Goal: Task Accomplishment & Management: Complete application form

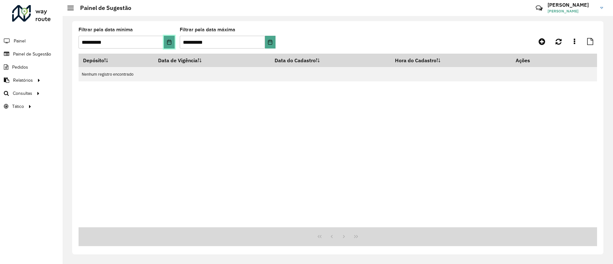
click at [167, 43] on icon "Choose Date" at bounding box center [169, 42] width 5 height 5
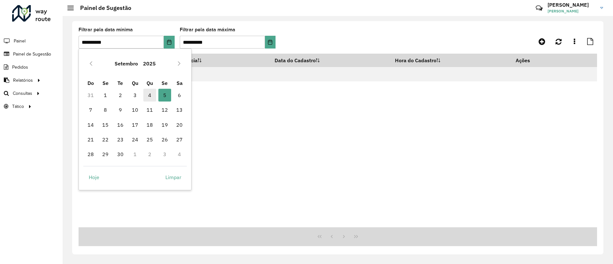
click at [152, 94] on span "4" at bounding box center [149, 95] width 13 height 13
type input "**********"
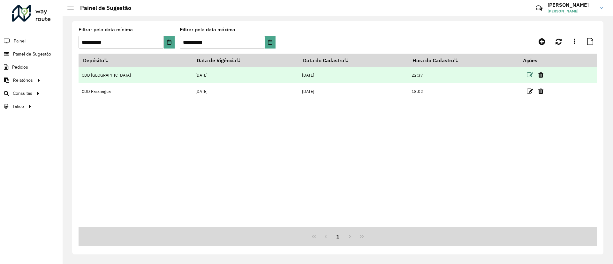
click at [521, 74] on td at bounding box center [538, 75] width 38 height 16
click at [527, 75] on icon at bounding box center [530, 75] width 6 height 6
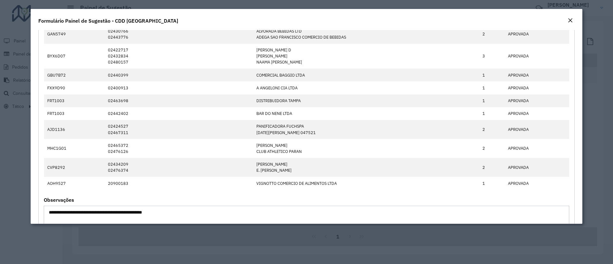
scroll to position [623, 0]
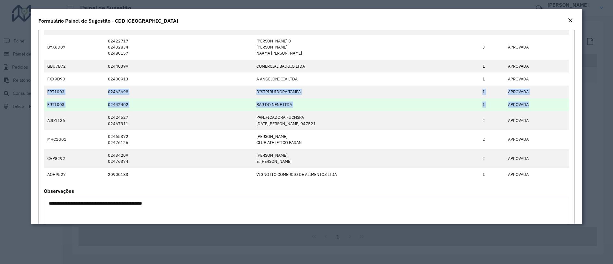
drag, startPoint x: 47, startPoint y: 90, endPoint x: 540, endPoint y: 105, distance: 492.9
click at [540, 105] on tbody "GAN5749 02430766 02443776 ALVORADA BEBIDAS LTD ADEGA [GEOGRAPHIC_DATA] DE BEBID…" at bounding box center [306, 98] width 525 height 165
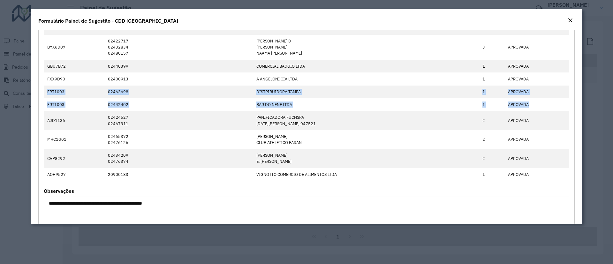
click at [569, 21] on em "Close" at bounding box center [570, 20] width 5 height 5
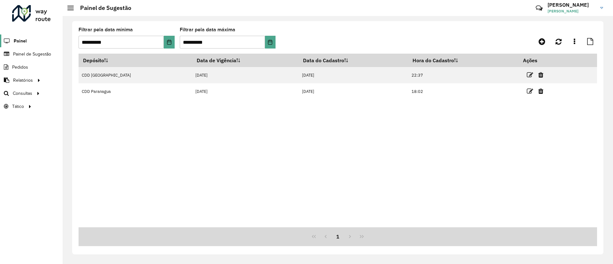
click at [26, 43] on span "Painel" at bounding box center [20, 41] width 13 height 7
click at [34, 53] on span "Painel de Sugestão" at bounding box center [33, 54] width 40 height 7
click at [168, 42] on icon "Choose Date" at bounding box center [169, 42] width 5 height 5
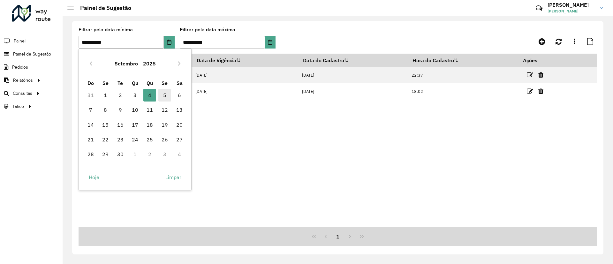
click at [163, 97] on span "5" at bounding box center [164, 95] width 13 height 13
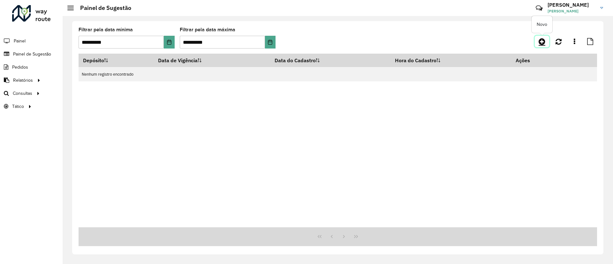
click at [542, 43] on icon at bounding box center [542, 42] width 7 height 8
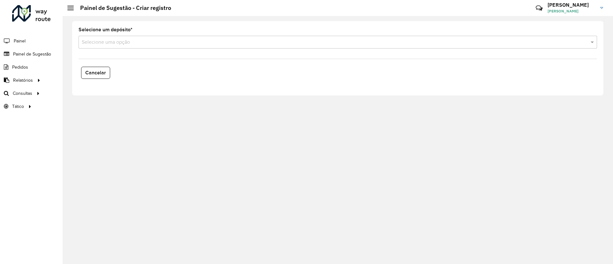
click at [118, 44] on input "text" at bounding box center [331, 43] width 499 height 8
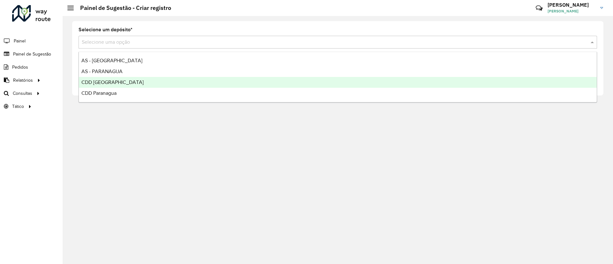
click at [101, 83] on span "CDD [GEOGRAPHIC_DATA]" at bounding box center [112, 82] width 62 height 5
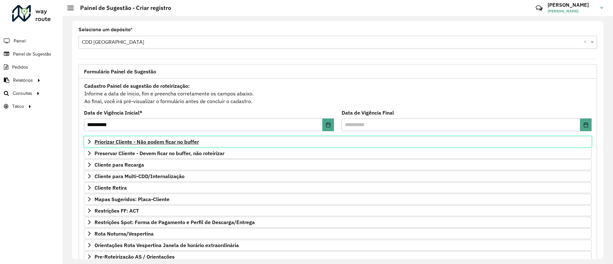
click at [85, 141] on link "Priorizar Cliente - Não podem ficar no buffer" at bounding box center [338, 141] width 508 height 11
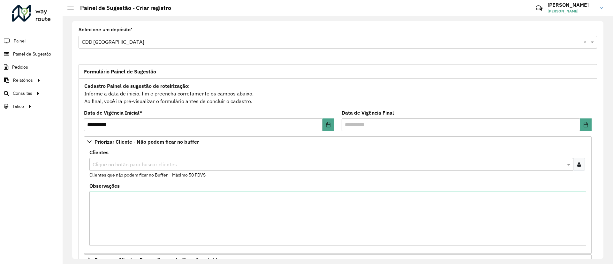
click at [101, 157] on div "Clientes Clique no botão para buscar clientes Clientes que não podem ficar no B…" at bounding box center [337, 164] width 497 height 28
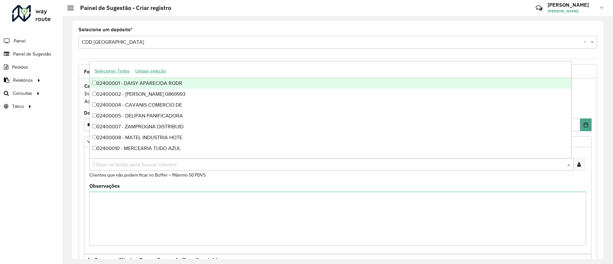
click at [101, 167] on input "text" at bounding box center [328, 165] width 474 height 8
paste input "*****"
type input "*****"
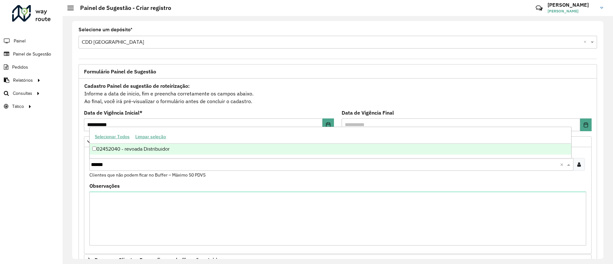
click at [95, 146] on div "02452040 - revoada Distribuidor" at bounding box center [331, 149] width 482 height 11
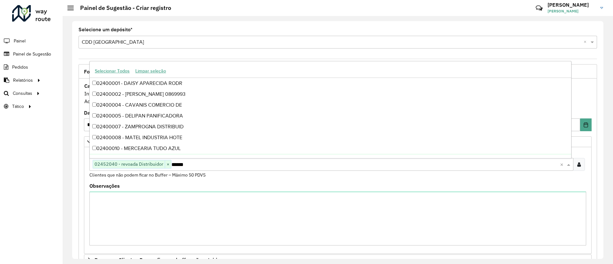
click at [67, 182] on div "**********" at bounding box center [338, 140] width 550 height 248
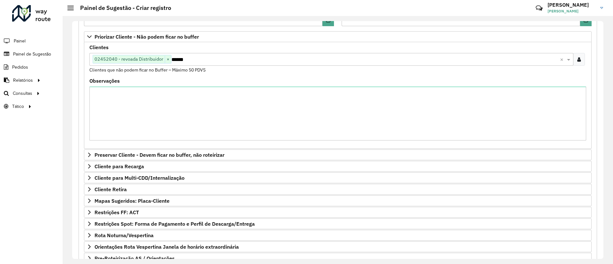
scroll to position [161, 0]
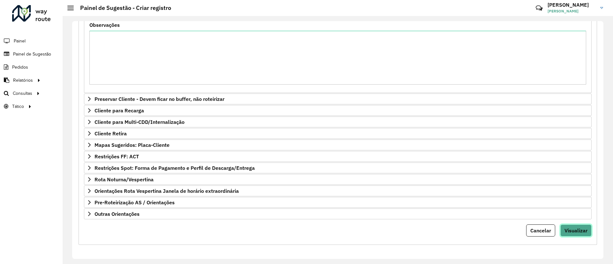
click at [578, 232] on span "Visualizar" at bounding box center [576, 230] width 23 height 6
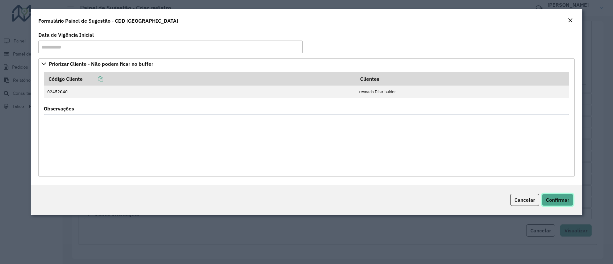
click at [549, 201] on span "Confirmar" at bounding box center [557, 200] width 23 height 6
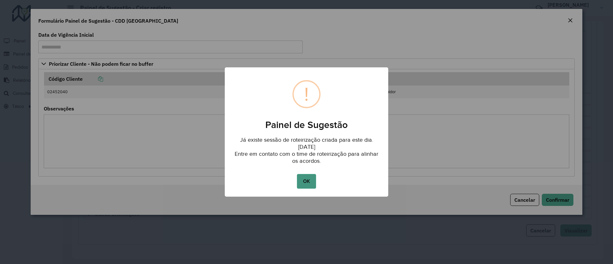
click at [306, 176] on button "OK" at bounding box center [306, 181] width 19 height 15
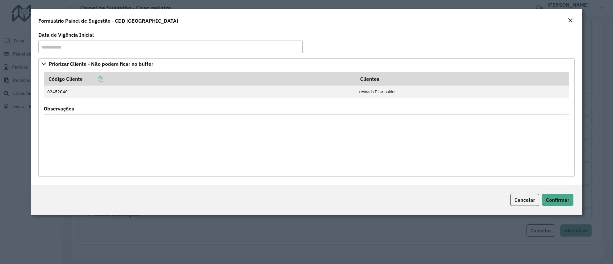
click at [570, 16] on div "Formulário Painel de Sugestão - CDD [GEOGRAPHIC_DATA]" at bounding box center [307, 19] width 552 height 21
click at [571, 22] on em "Close" at bounding box center [570, 20] width 5 height 5
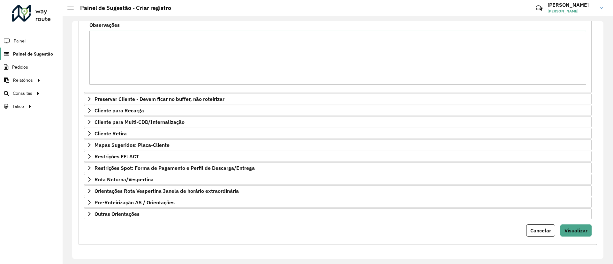
click at [35, 57] on link "Painel de Sugestão" at bounding box center [26, 54] width 53 height 13
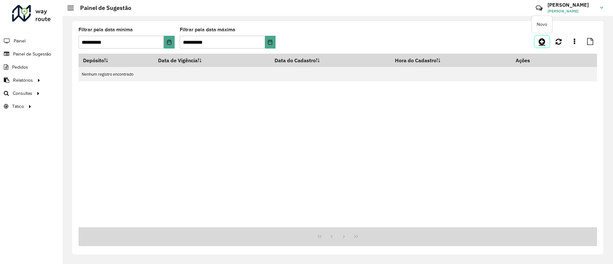
click at [540, 42] on icon at bounding box center [542, 42] width 7 height 8
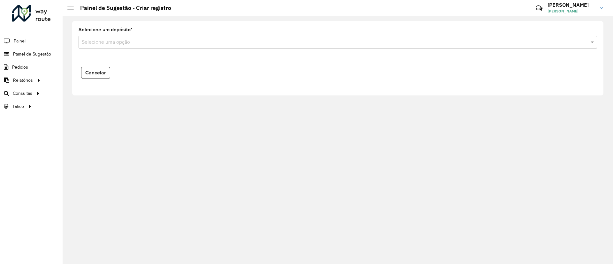
click at [111, 49] on formly-field "Selecione um depósito * Selecione uma opção" at bounding box center [338, 40] width 526 height 26
click at [103, 39] on input "text" at bounding box center [331, 43] width 499 height 8
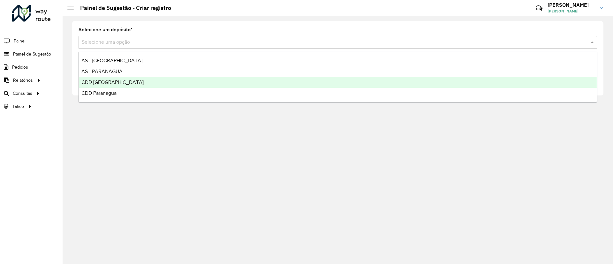
click at [102, 81] on span "CDD [GEOGRAPHIC_DATA]" at bounding box center [112, 82] width 62 height 5
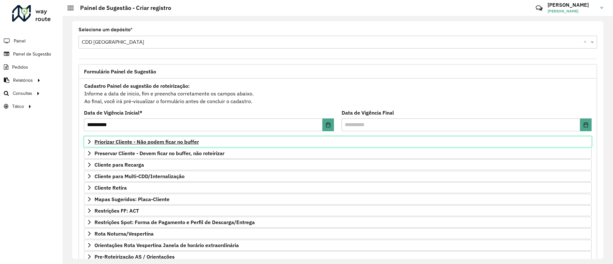
click at [87, 140] on icon at bounding box center [89, 141] width 5 height 5
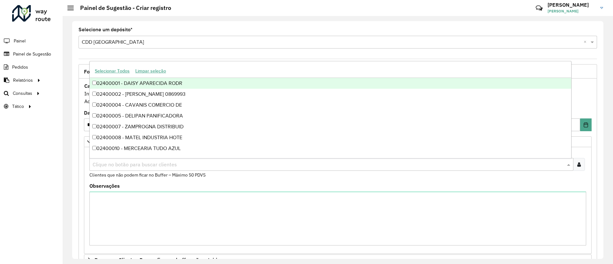
click at [110, 161] on input "text" at bounding box center [328, 165] width 474 height 8
paste input "*****"
type input "*****"
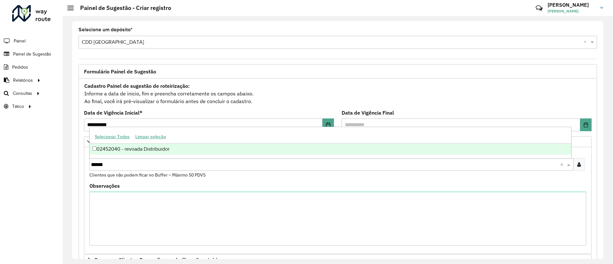
click at [95, 151] on div "02452040 - revoada Distribuidor" at bounding box center [331, 149] width 482 height 11
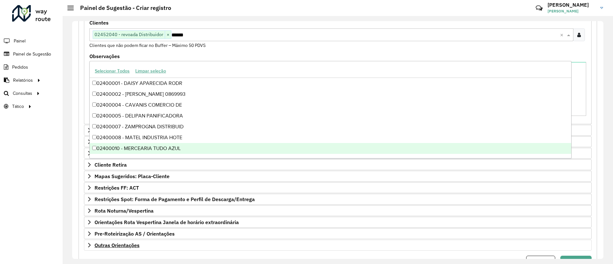
scroll to position [161, 0]
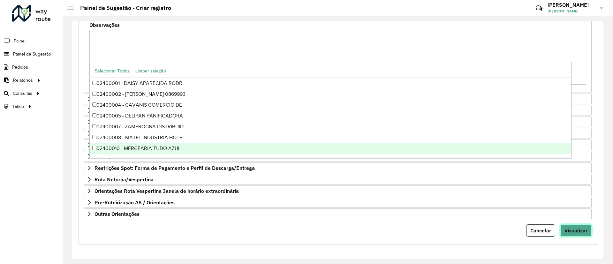
click at [573, 227] on span "Visualizar" at bounding box center [576, 230] width 23 height 6
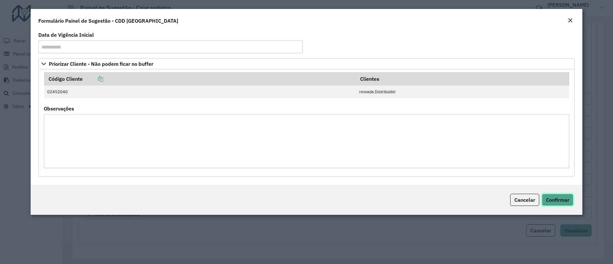
click at [553, 194] on button "Confirmar" at bounding box center [558, 200] width 32 height 12
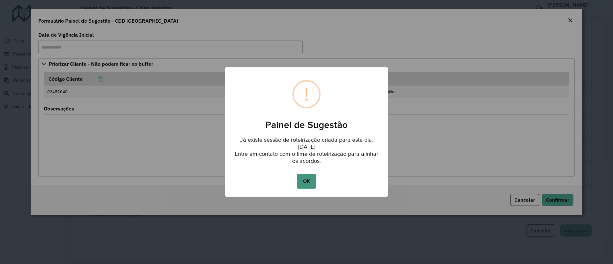
click at [307, 180] on button "OK" at bounding box center [306, 181] width 19 height 15
